Goal: Navigation & Orientation: Find specific page/section

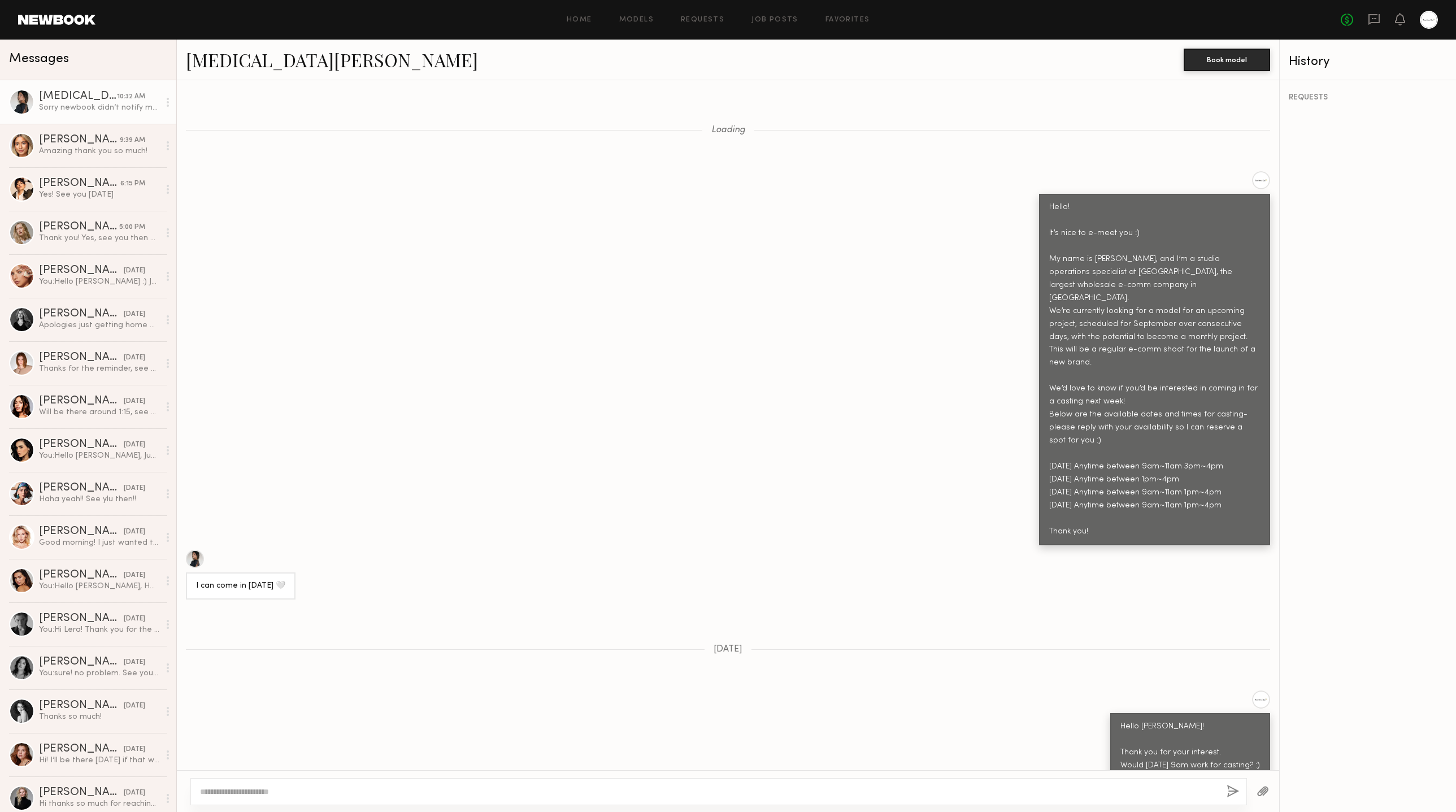
scroll to position [1275, 0]
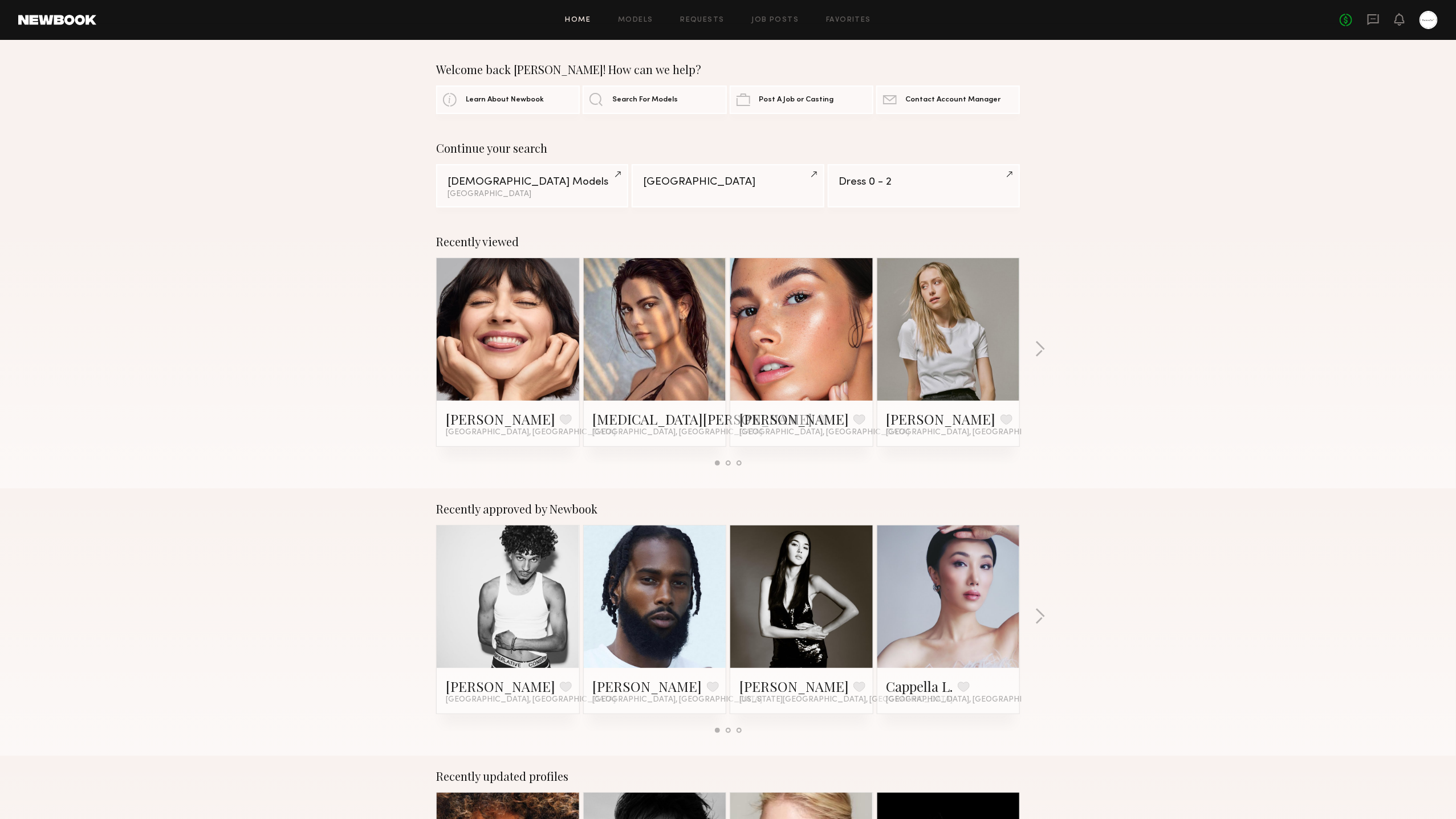
click at [1367, 26] on link at bounding box center [1373, 20] width 13 height 15
